Goal: Transaction & Acquisition: Obtain resource

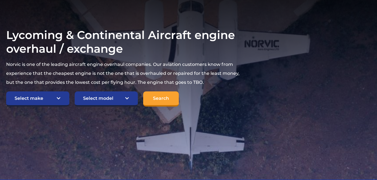
scroll to position [105, 0]
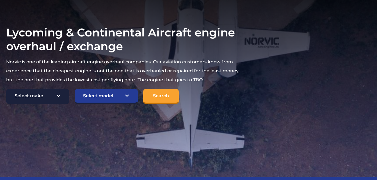
click at [58, 96] on select "Select make TCM Continental Lycoming" at bounding box center [37, 96] width 63 height 15
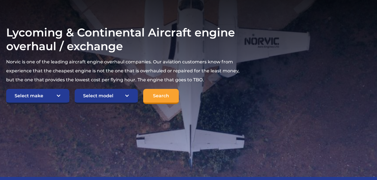
select select "Lycoming"
click at [6, 89] on select "Select make TCM Continental Lycoming" at bounding box center [37, 96] width 63 height 15
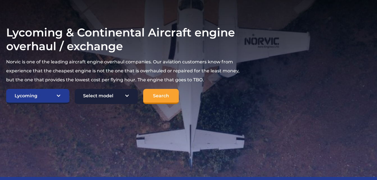
click at [126, 96] on select "Select model American Champion 7KCAB [PERSON_NAME] Citabria IO-320-E2A Beech 23…" at bounding box center [106, 96] width 63 height 15
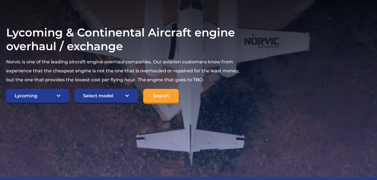
select select "692"
click at [75, 89] on select "Select model American Champion 7KCAB [PERSON_NAME] Citabria IO-320-E2A Beech 23…" at bounding box center [106, 96] width 63 height 15
click at [156, 97] on input "Search" at bounding box center [161, 96] width 36 height 15
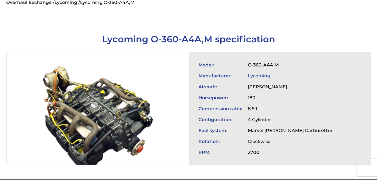
scroll to position [6, 0]
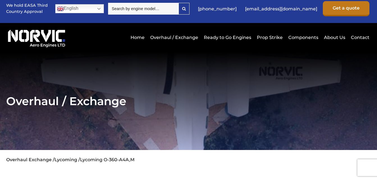
click at [350, 8] on link "Get a quote" at bounding box center [346, 8] width 47 height 15
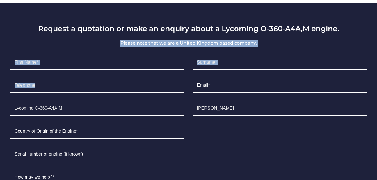
drag, startPoint x: 350, startPoint y: 8, endPoint x: 286, endPoint y: 75, distance: 92.3
click at [286, 75] on section "Request a quotation or make an enquiry about a Lycoming O-360-A4A,M engine. Ple…" at bounding box center [188, 143] width 377 height 280
